Goal: Information Seeking & Learning: Learn about a topic

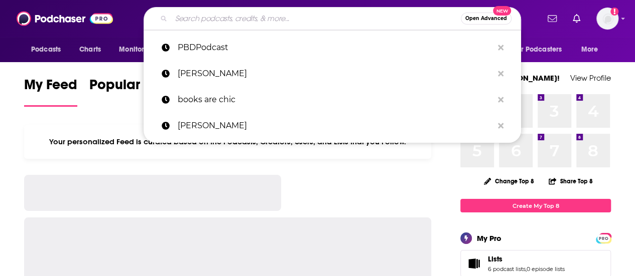
click at [296, 21] on input "Search podcasts, credits, & more..." at bounding box center [316, 19] width 290 height 16
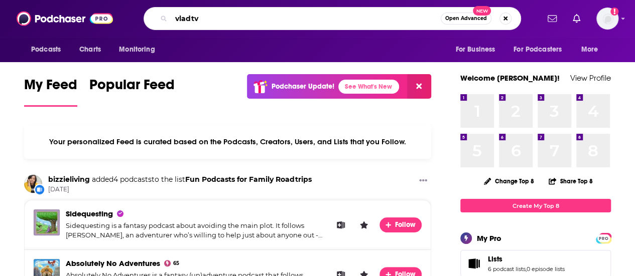
type input "vladtv"
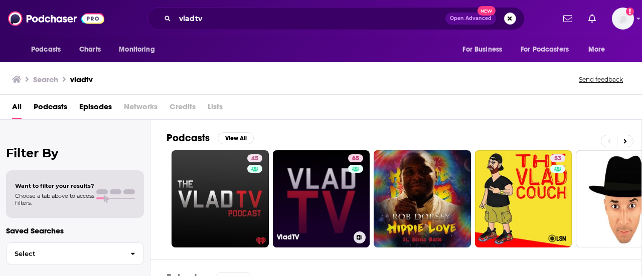
click at [307, 184] on link "65 VladTV" at bounding box center [321, 199] width 97 height 97
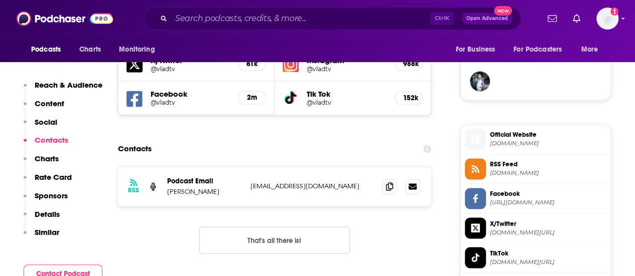
scroll to position [619, 0]
